Goal: Find specific page/section: Find specific page/section

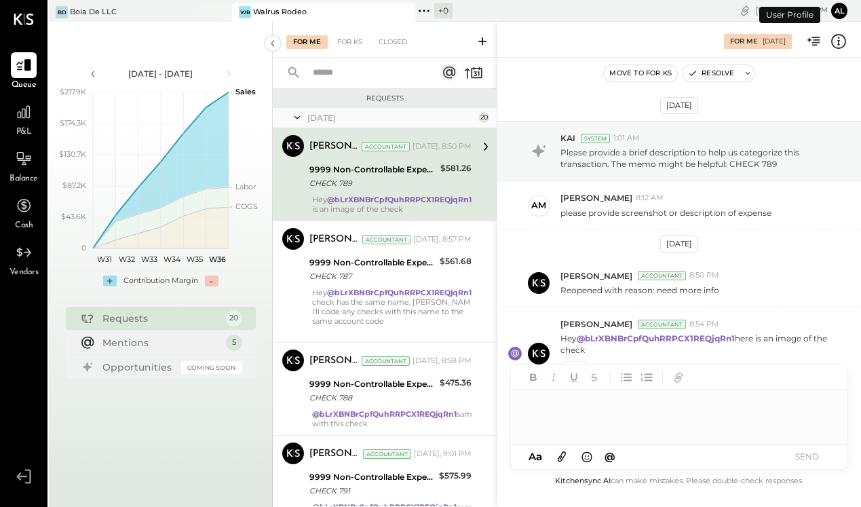
scroll to position [16, 0]
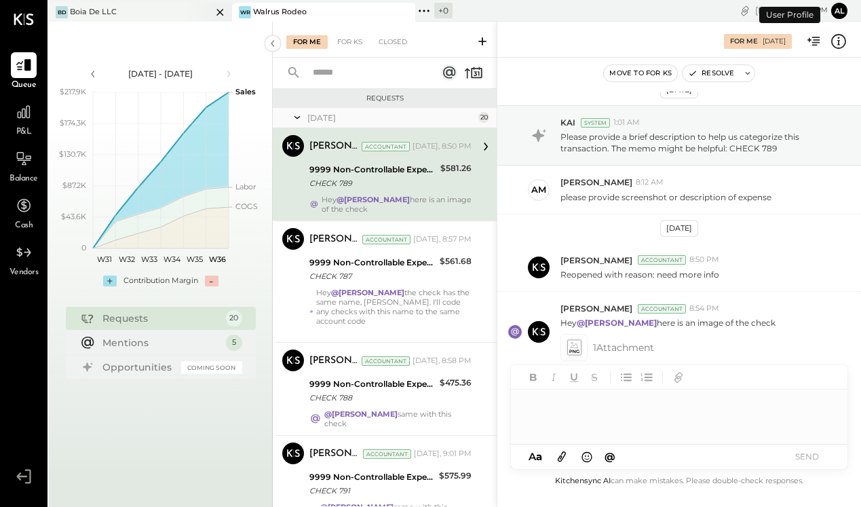
click at [148, 20] on div "[PERSON_NAME] De LLC" at bounding box center [140, 12] width 183 height 19
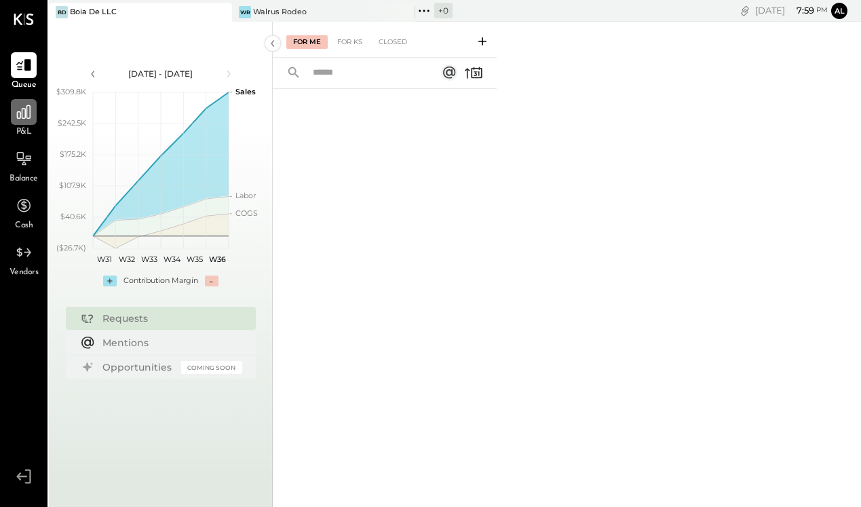
click at [32, 113] on icon at bounding box center [24, 112] width 18 height 18
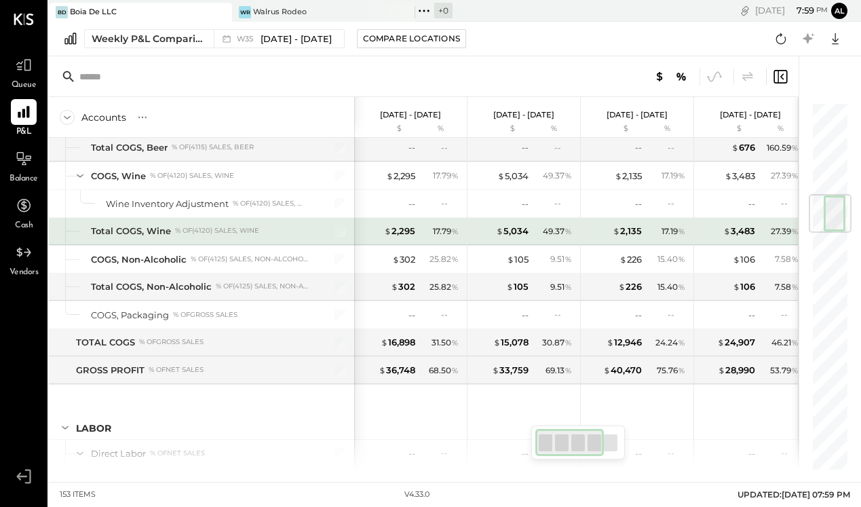
scroll to position [784, 0]
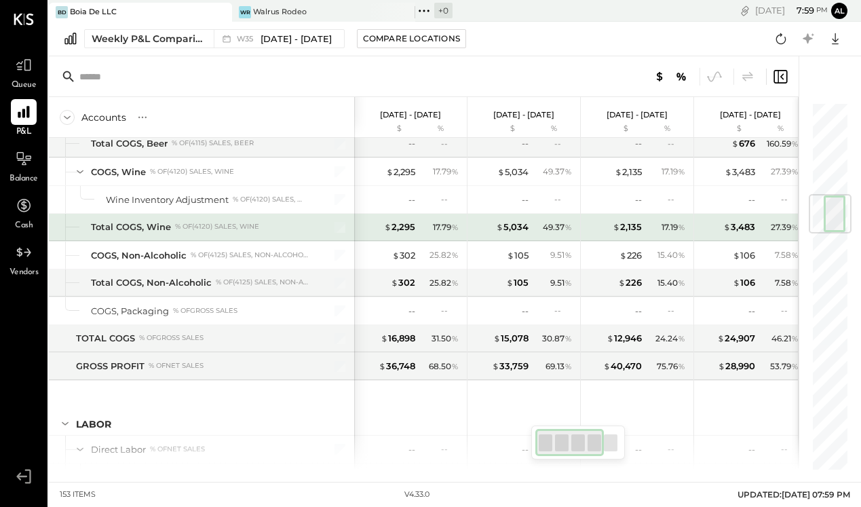
click at [155, 229] on div "Total COGS, Wine" at bounding box center [131, 227] width 80 height 13
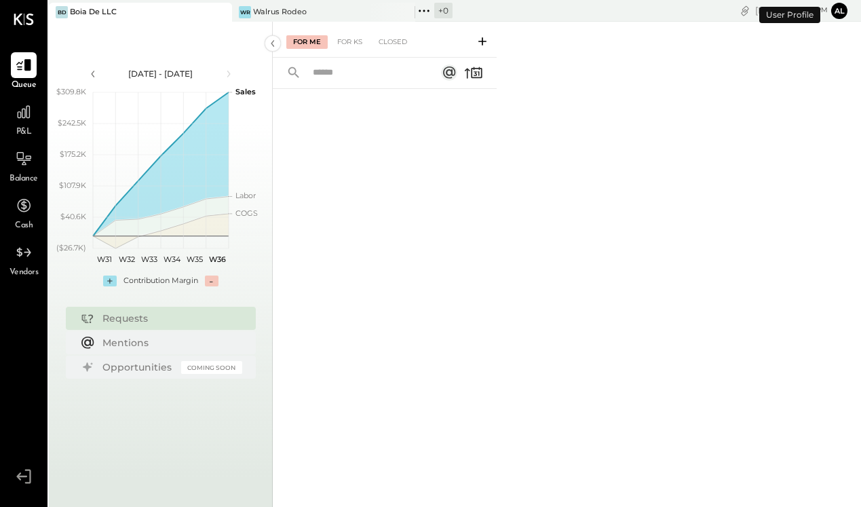
click at [30, 132] on span "P&L" at bounding box center [24, 132] width 16 height 12
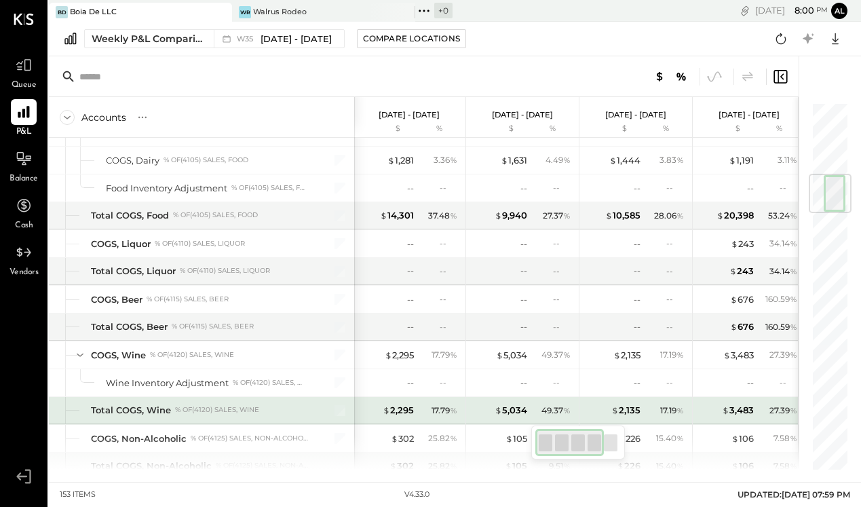
scroll to position [619, 0]
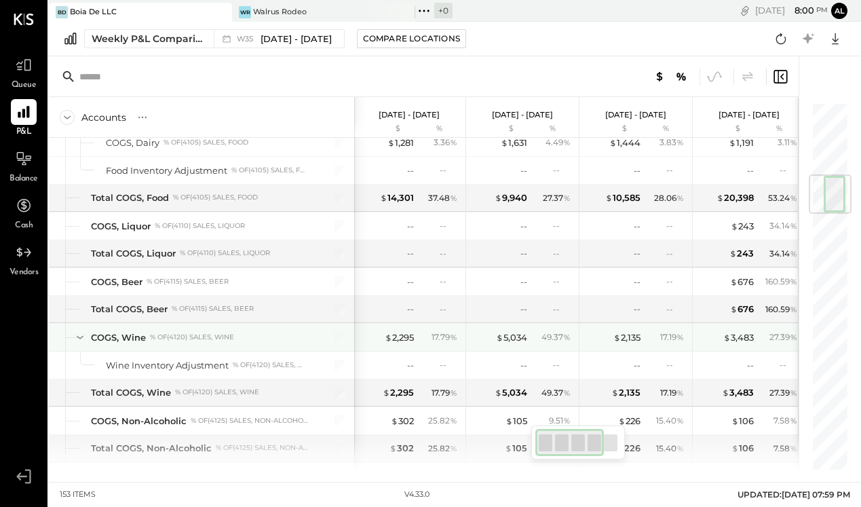
click at [169, 343] on div "COGS, Wine % of (4120) Sales, Wine" at bounding box center [201, 337] width 305 height 27
